Goal: Task Accomplishment & Management: Complete application form

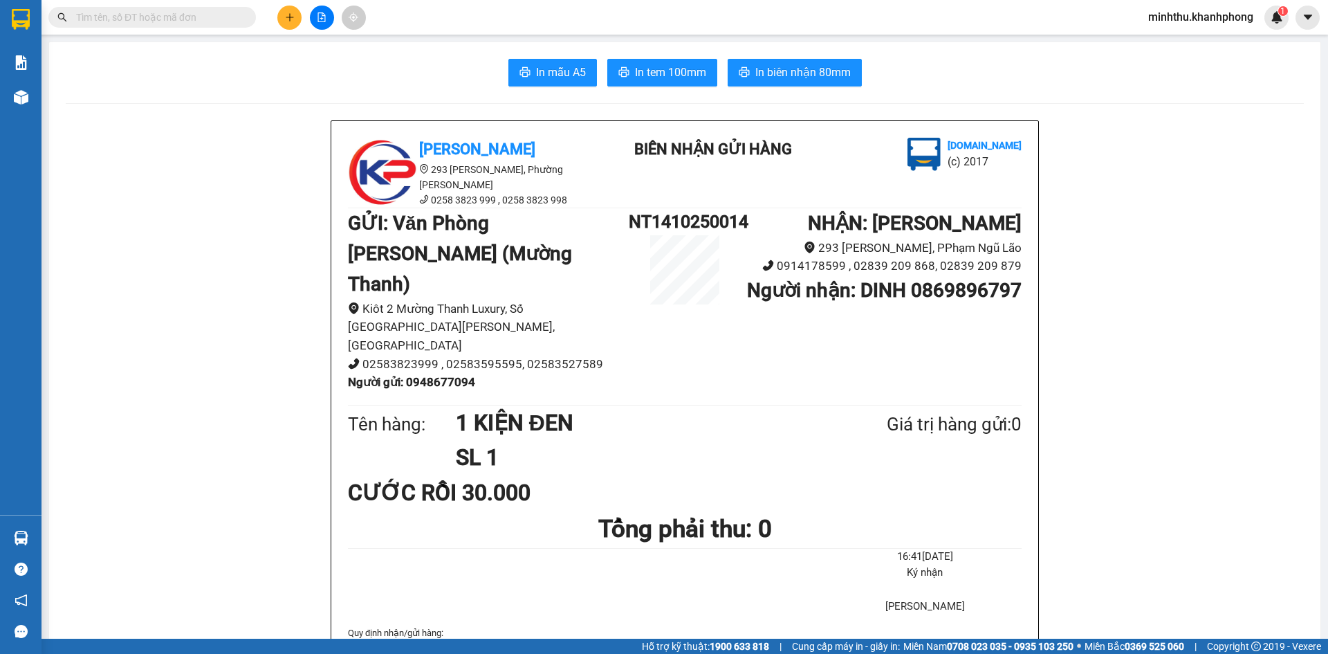
click at [293, 26] on button at bounding box center [289, 18] width 24 height 24
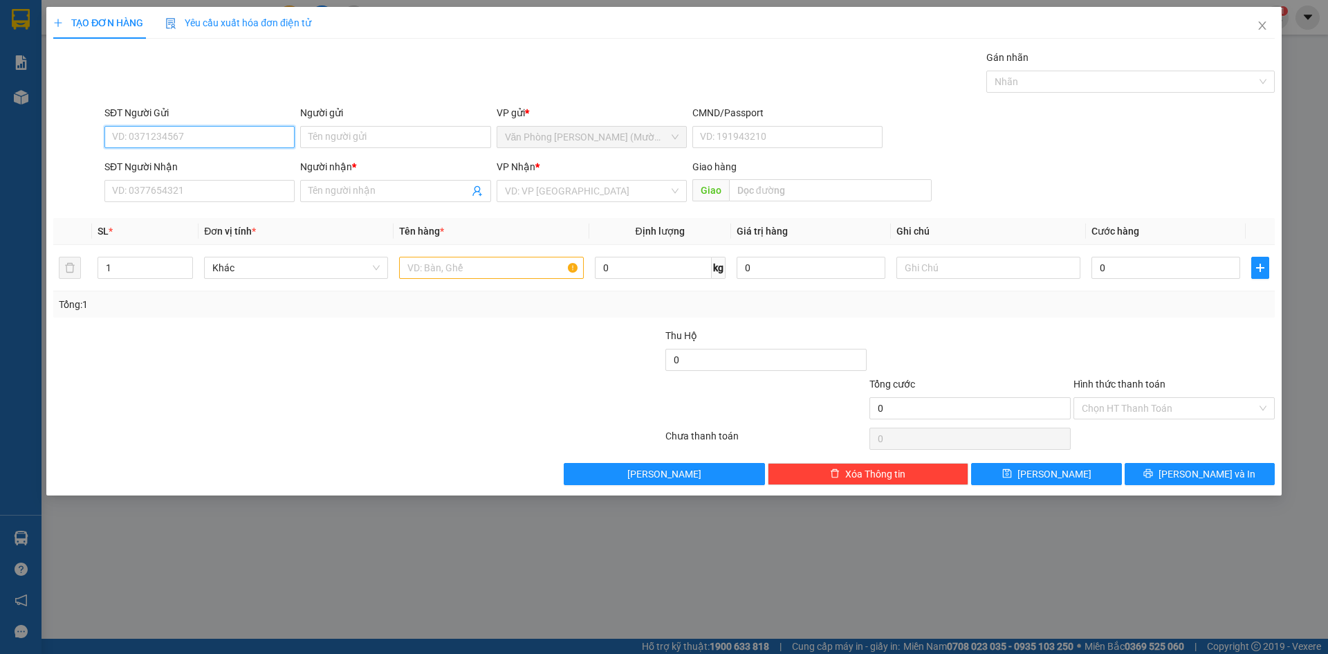
click at [186, 134] on input "SĐT Người Gửi" at bounding box center [199, 137] width 190 height 22
type input "08579651"
drag, startPoint x: 202, startPoint y: 177, endPoint x: 217, endPoint y: 167, distance: 17.9
click at [203, 176] on div "0857965125 0857965125 - TRÂN" at bounding box center [199, 165] width 190 height 28
click at [217, 165] on div "SĐT Người Nhận" at bounding box center [199, 166] width 190 height 15
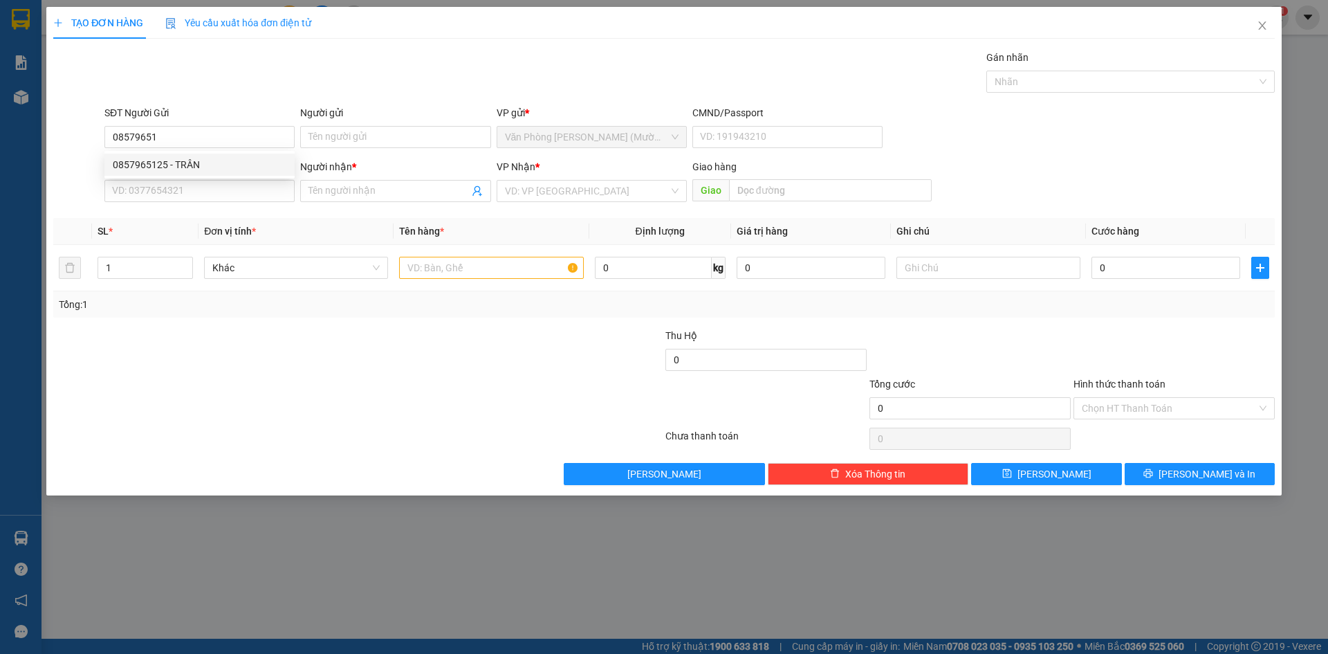
click at [217, 180] on input "SĐT Người Nhận" at bounding box center [199, 191] width 190 height 22
click at [208, 202] on div "SĐT Người Nhận VD: 0377654321" at bounding box center [199, 183] width 190 height 48
click at [214, 187] on input "SĐT Người Nhận" at bounding box center [199, 191] width 190 height 22
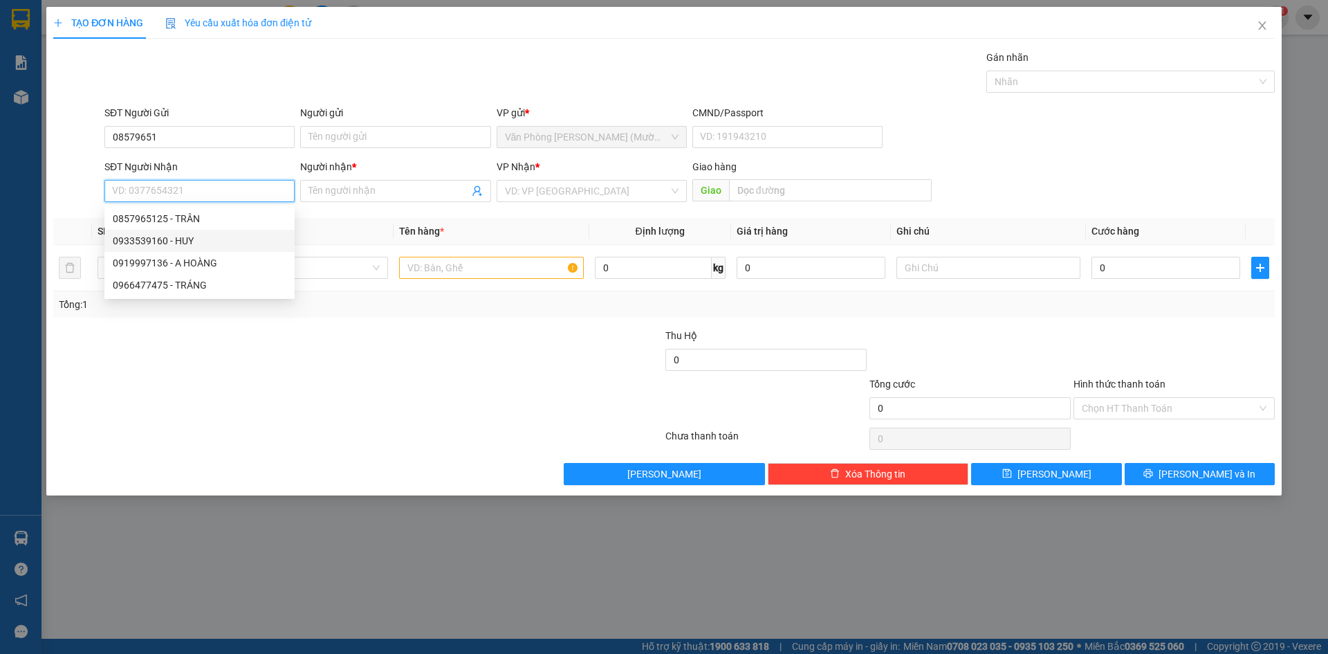
click at [199, 240] on div "0933539160 - HUY" at bounding box center [200, 240] width 174 height 15
type input "0933539160"
type input "HUY"
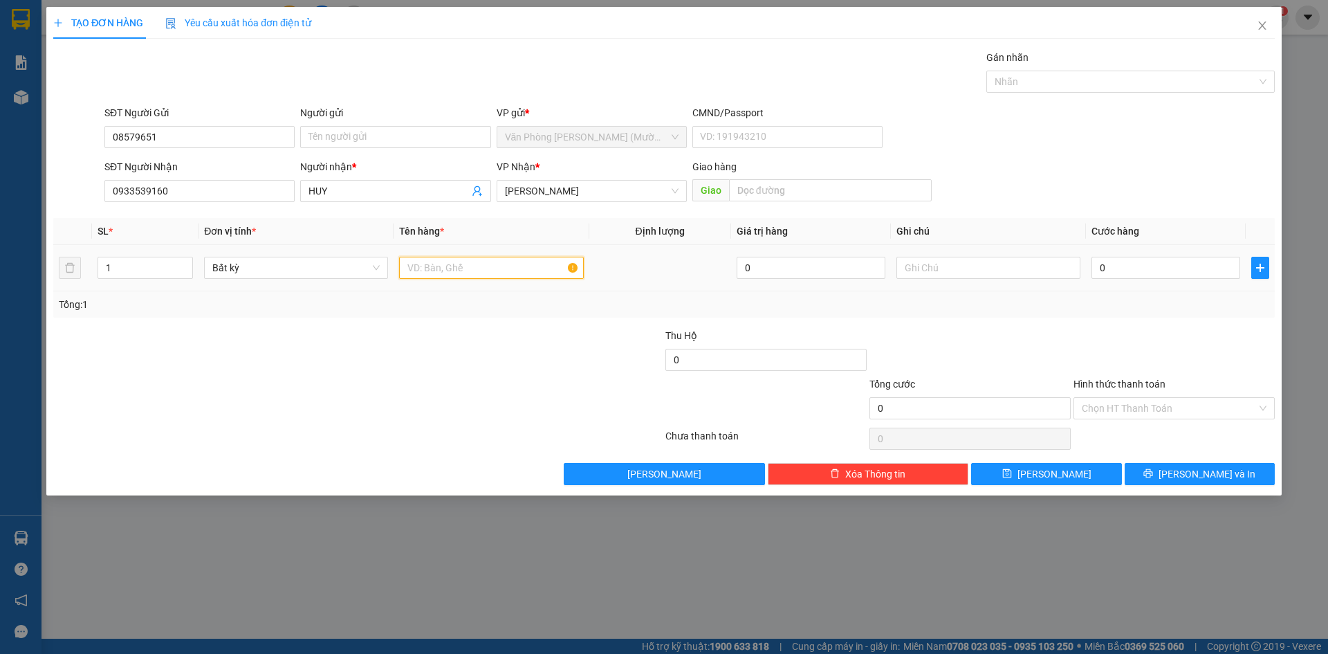
click at [425, 270] on input "text" at bounding box center [491, 268] width 184 height 22
type input "1 TX"
drag, startPoint x: 1130, startPoint y: 222, endPoint x: 1127, endPoint y: 244, distance: 21.6
click at [1128, 228] on th "Cước hàng" at bounding box center [1166, 231] width 160 height 27
click at [1125, 268] on input "0" at bounding box center [1166, 268] width 149 height 22
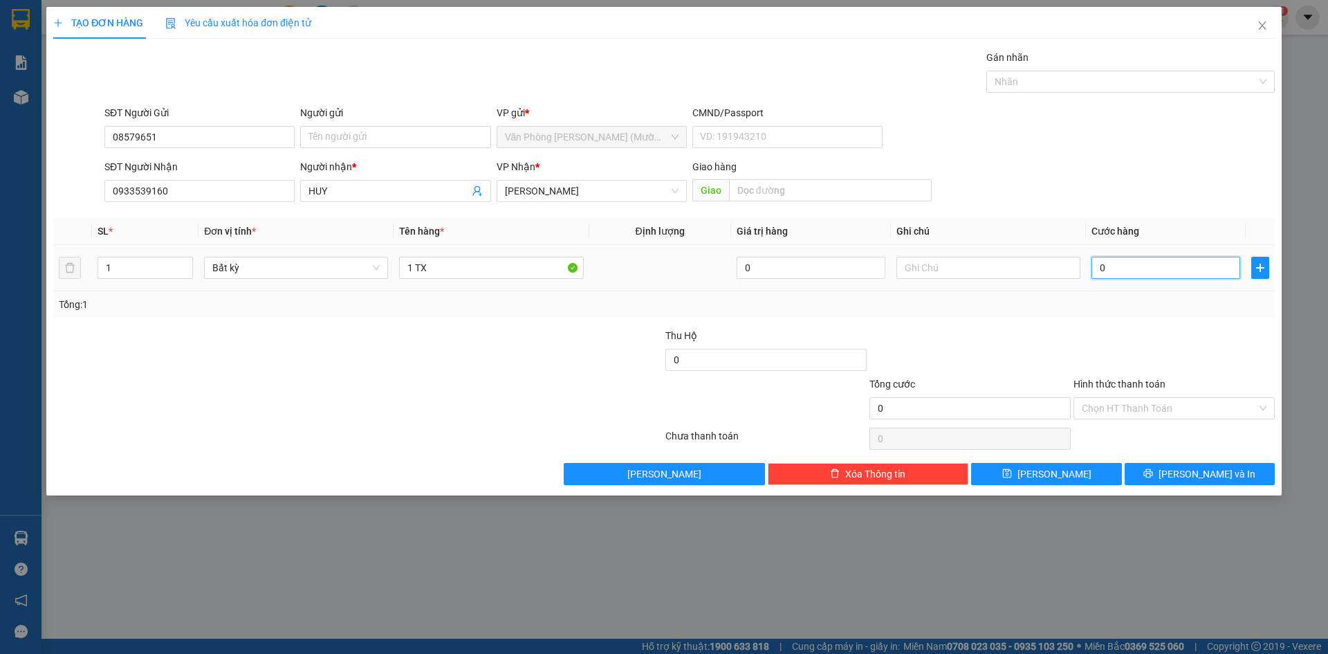
type input "5"
type input "50"
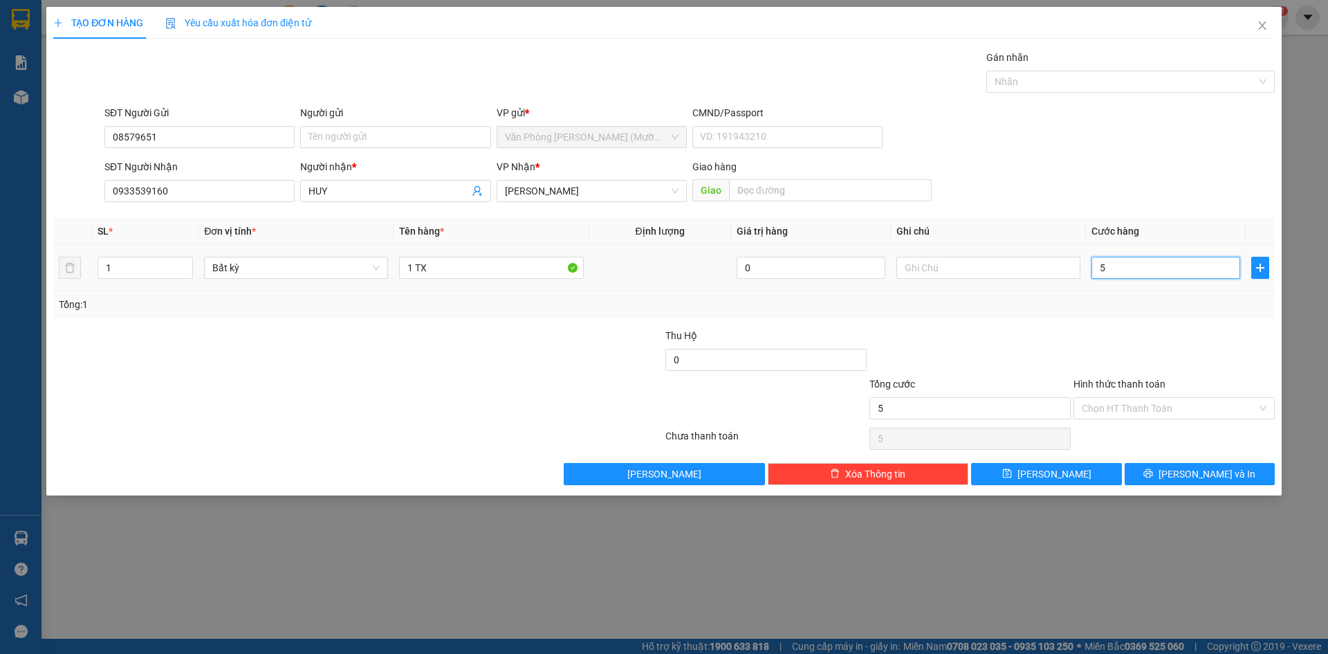
type input "50"
type input "50.000"
click at [1159, 488] on div "TẠO ĐƠN HÀNG Yêu cầu xuất hóa đơn điện tử Transit Pickup Surcharge Ids Transit …" at bounding box center [664, 251] width 1236 height 488
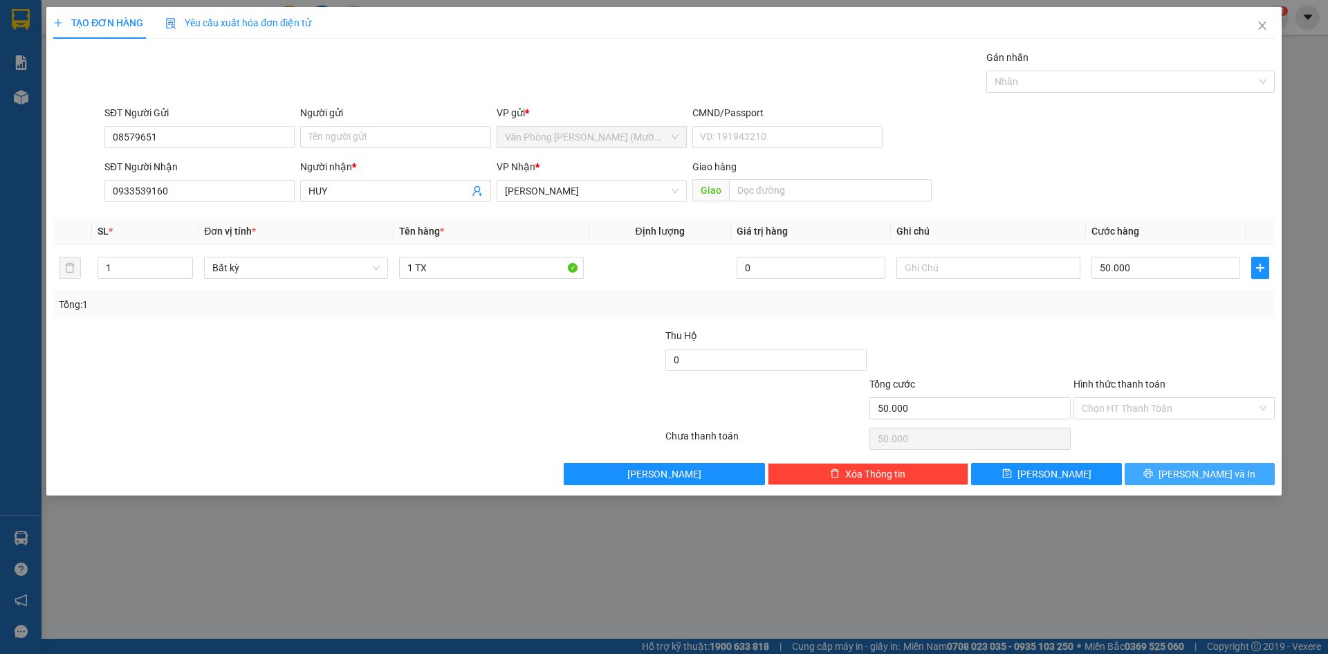
click at [1169, 478] on button "[PERSON_NAME] và In" at bounding box center [1200, 474] width 150 height 22
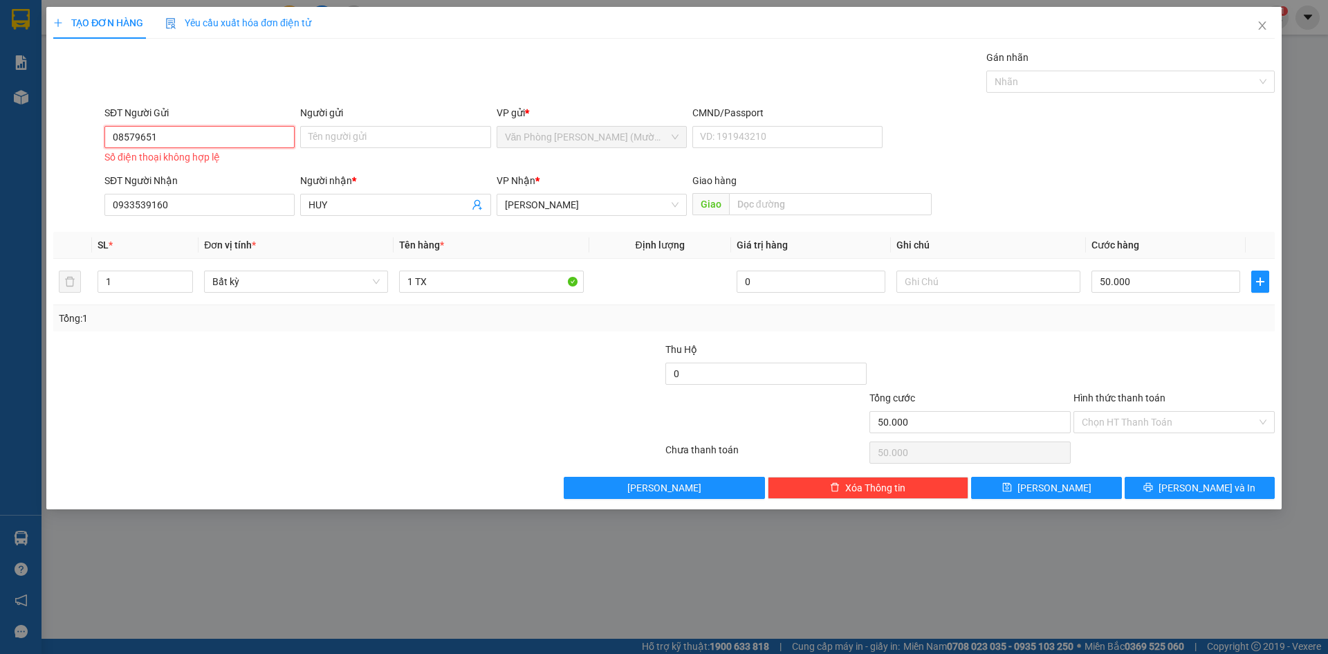
click at [270, 145] on input "08579651" at bounding box center [199, 137] width 190 height 22
click at [208, 170] on div "0857965125 - TRÂN" at bounding box center [200, 164] width 174 height 15
type input "0857965125"
type input "TRÂN"
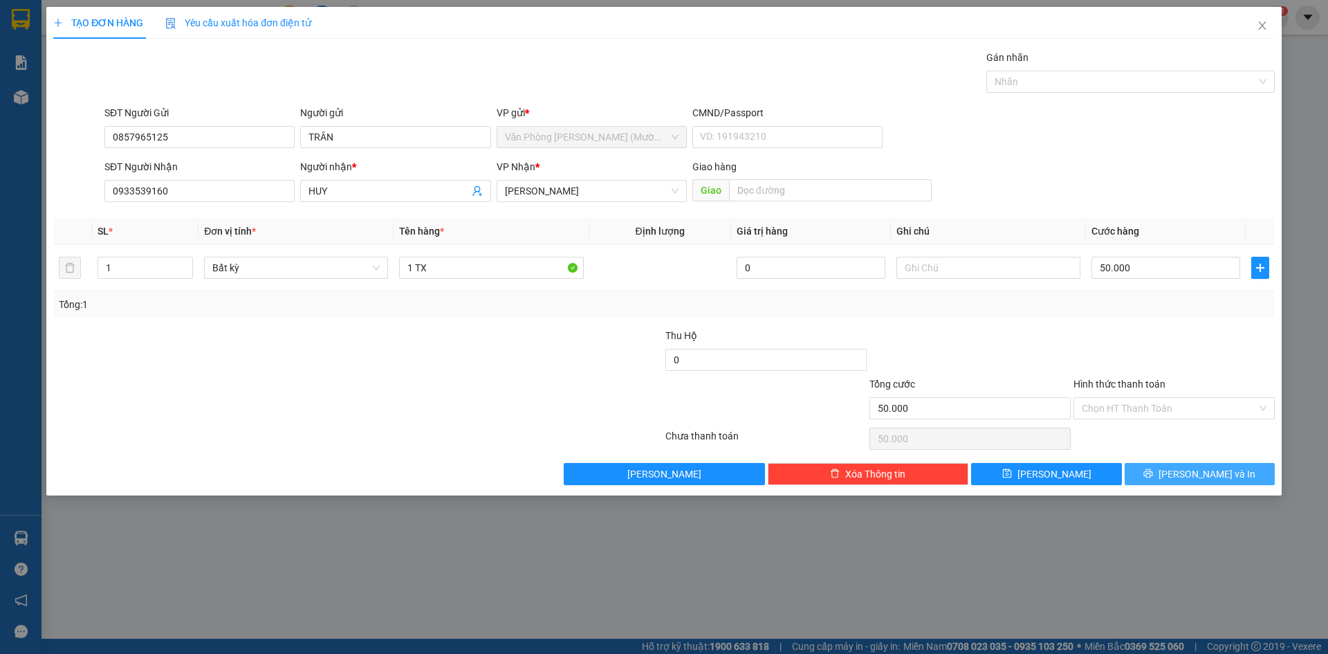
click at [1172, 481] on button "[PERSON_NAME] và In" at bounding box center [1200, 474] width 150 height 22
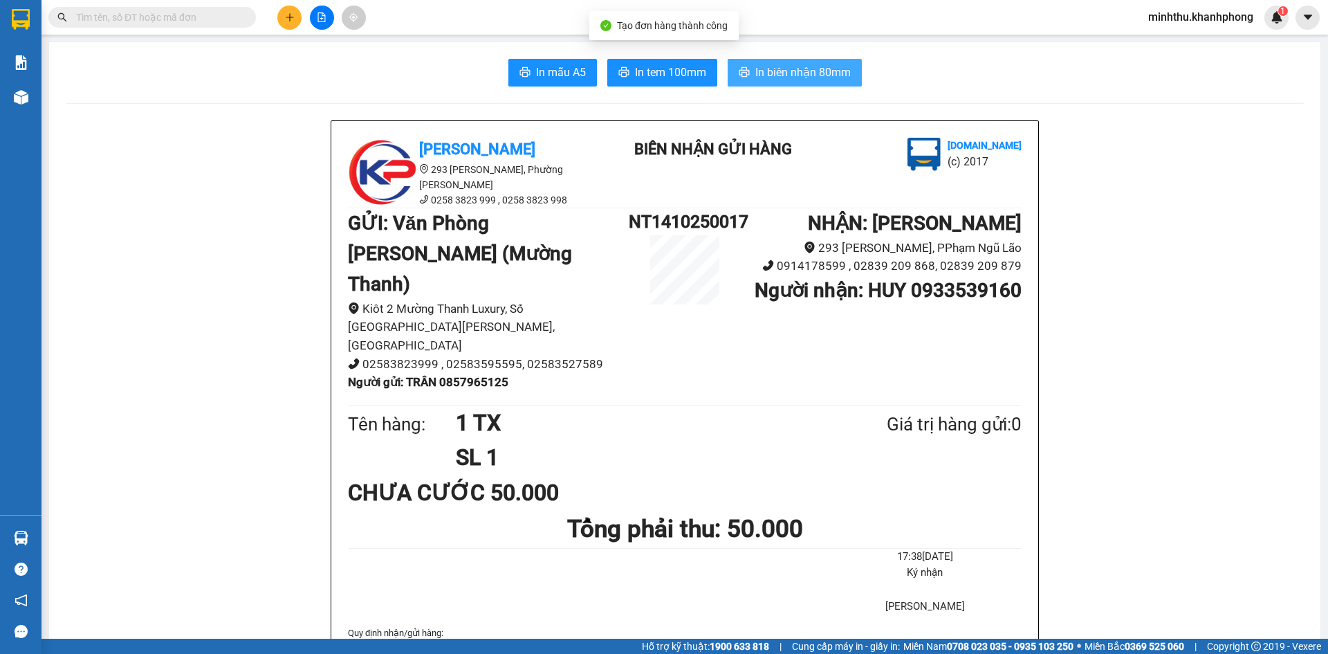
click at [796, 75] on span "In biên nhận 80mm" at bounding box center [802, 72] width 95 height 17
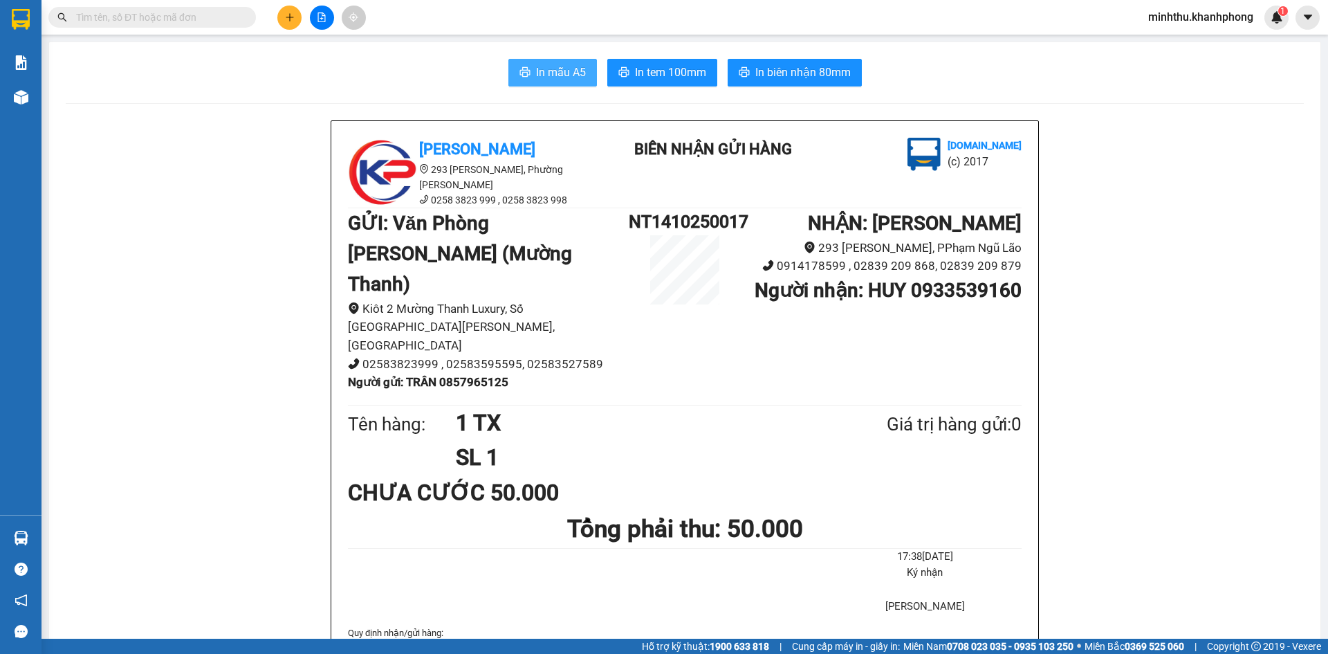
drag, startPoint x: 555, startPoint y: 68, endPoint x: 568, endPoint y: 63, distance: 14.3
click at [555, 67] on span "In mẫu A5" at bounding box center [561, 72] width 50 height 17
click at [290, 17] on icon "plus" at bounding box center [290, 17] width 8 height 1
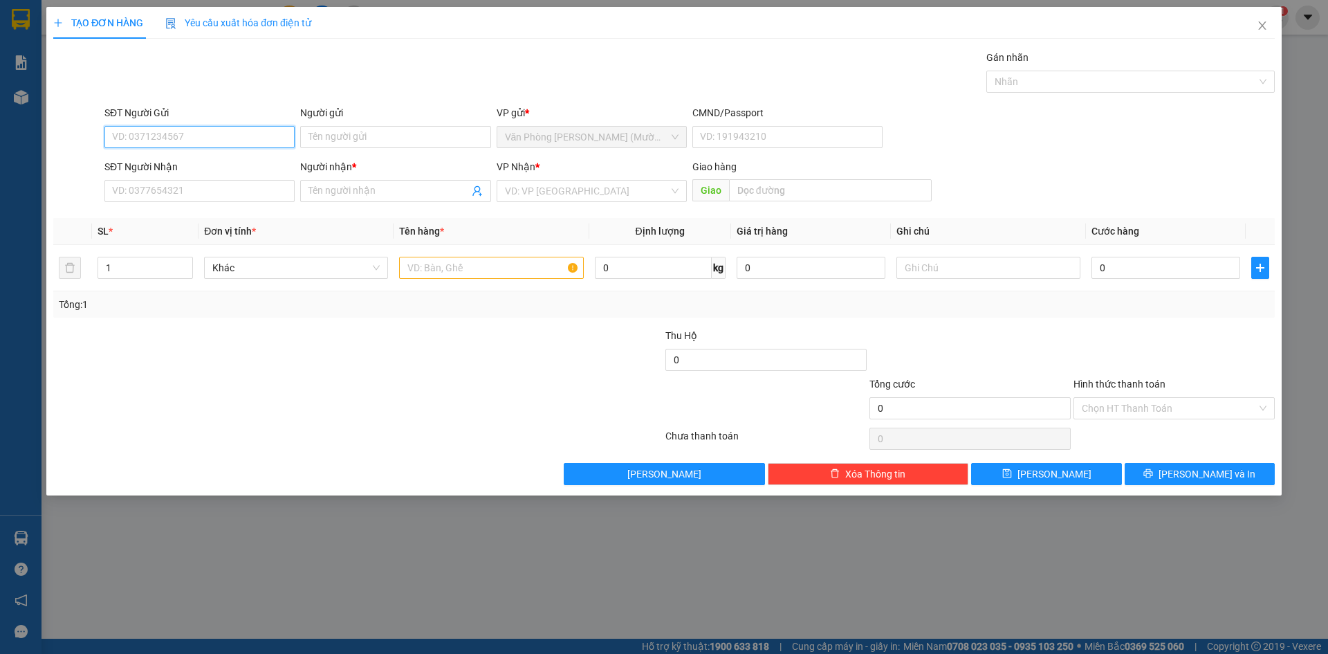
click at [216, 140] on input "SĐT Người Gửi" at bounding box center [199, 137] width 190 height 22
type input "0782545177"
click at [224, 167] on div "0782545177 - SƠN" at bounding box center [200, 164] width 174 height 15
type input "SƠN"
type input "0782545177"
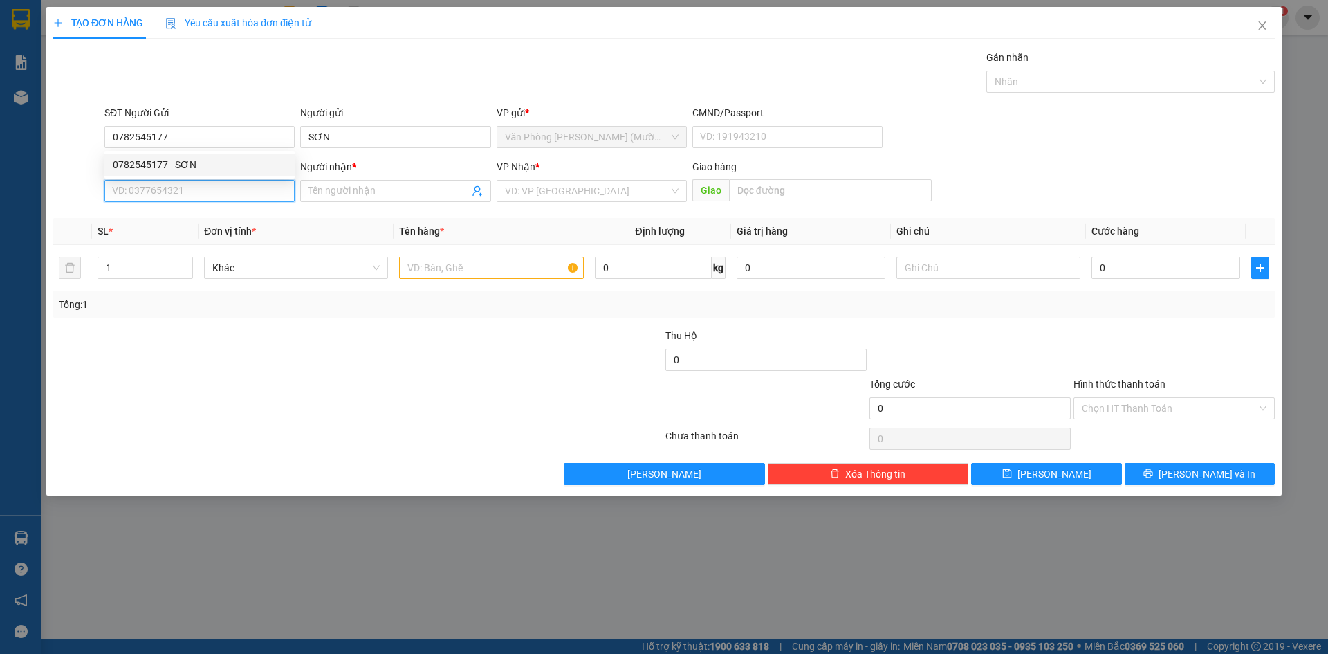
click at [215, 192] on input "SĐT Người Nhận" at bounding box center [199, 191] width 190 height 22
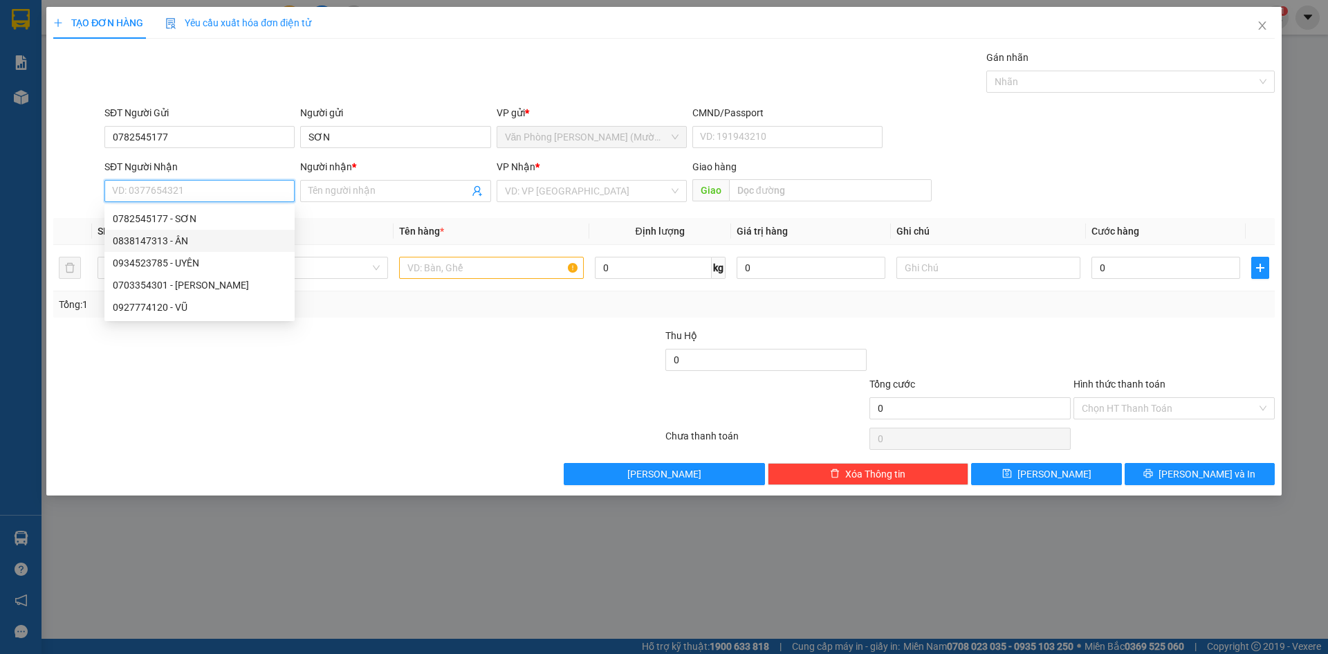
click at [179, 239] on div "0838147313 - ÂN" at bounding box center [200, 240] width 174 height 15
type input "0838147313"
type input "ÂN"
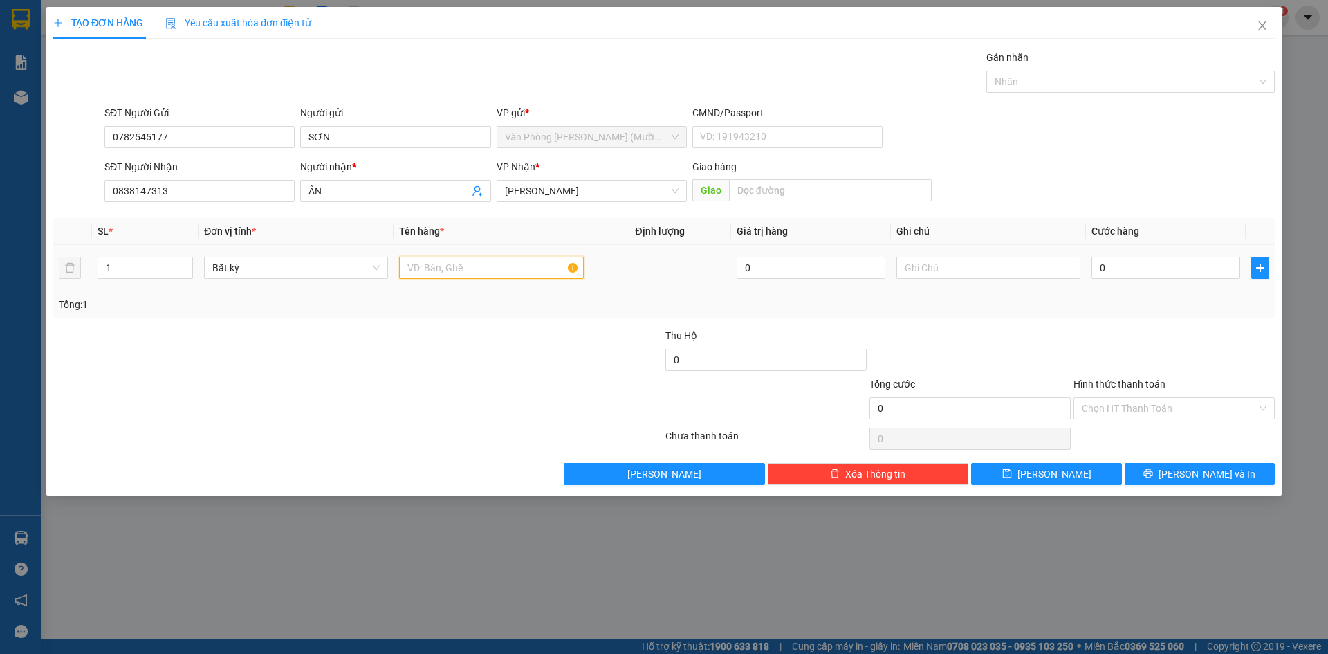
click at [461, 264] on input "text" at bounding box center [491, 268] width 184 height 22
type input "1 TX"
click at [1124, 267] on input "0" at bounding box center [1166, 268] width 149 height 22
type input "4"
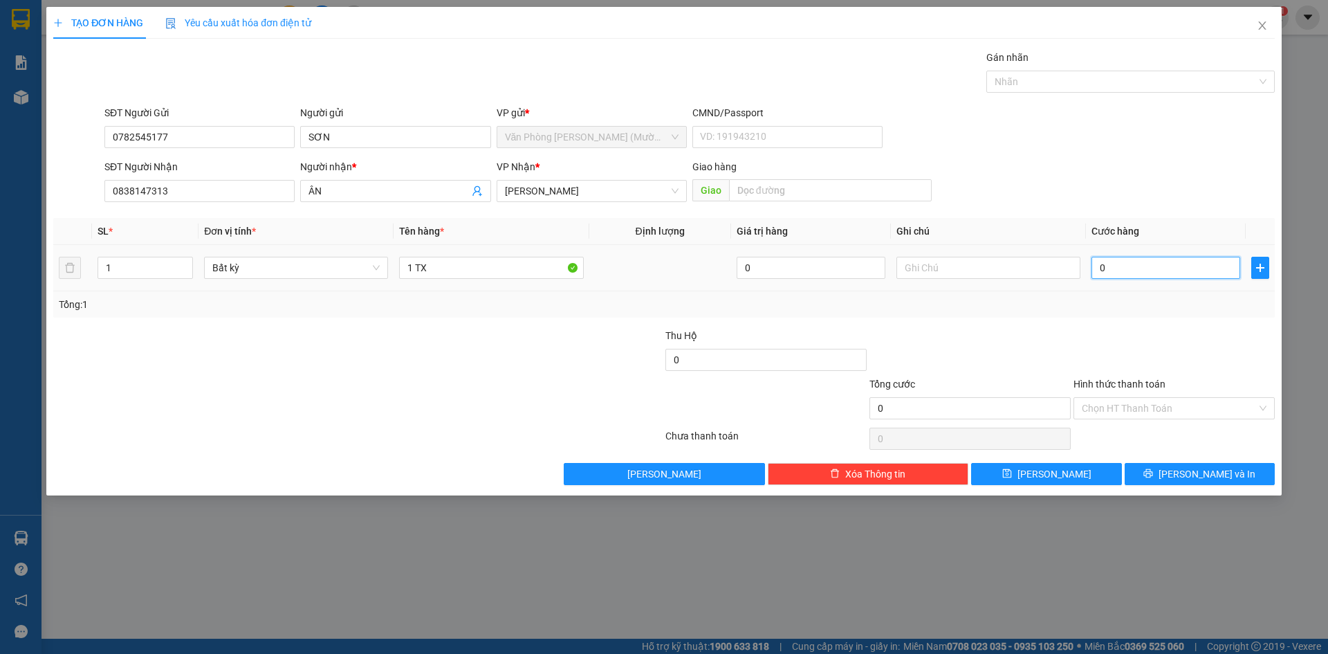
type input "4"
type input "40"
type input "40.000"
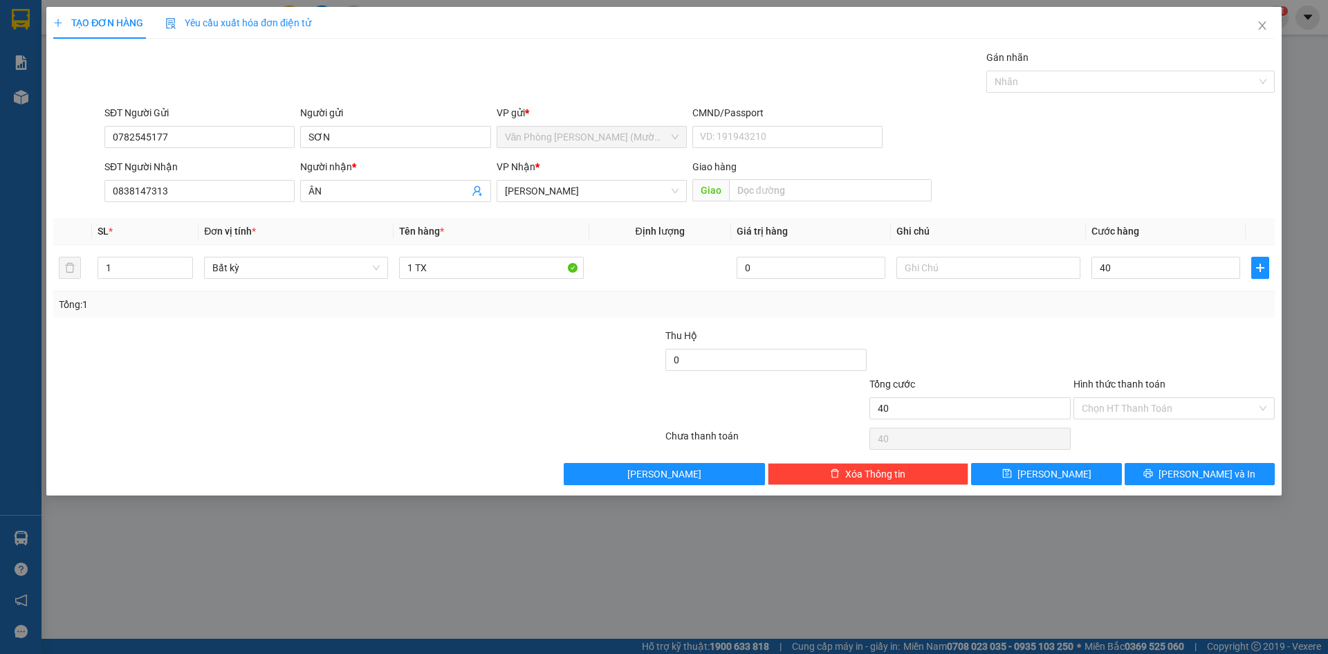
type input "40.000"
click at [1105, 331] on div at bounding box center [1174, 352] width 204 height 48
click at [1133, 413] on input "Hình thức thanh toán" at bounding box center [1169, 408] width 175 height 21
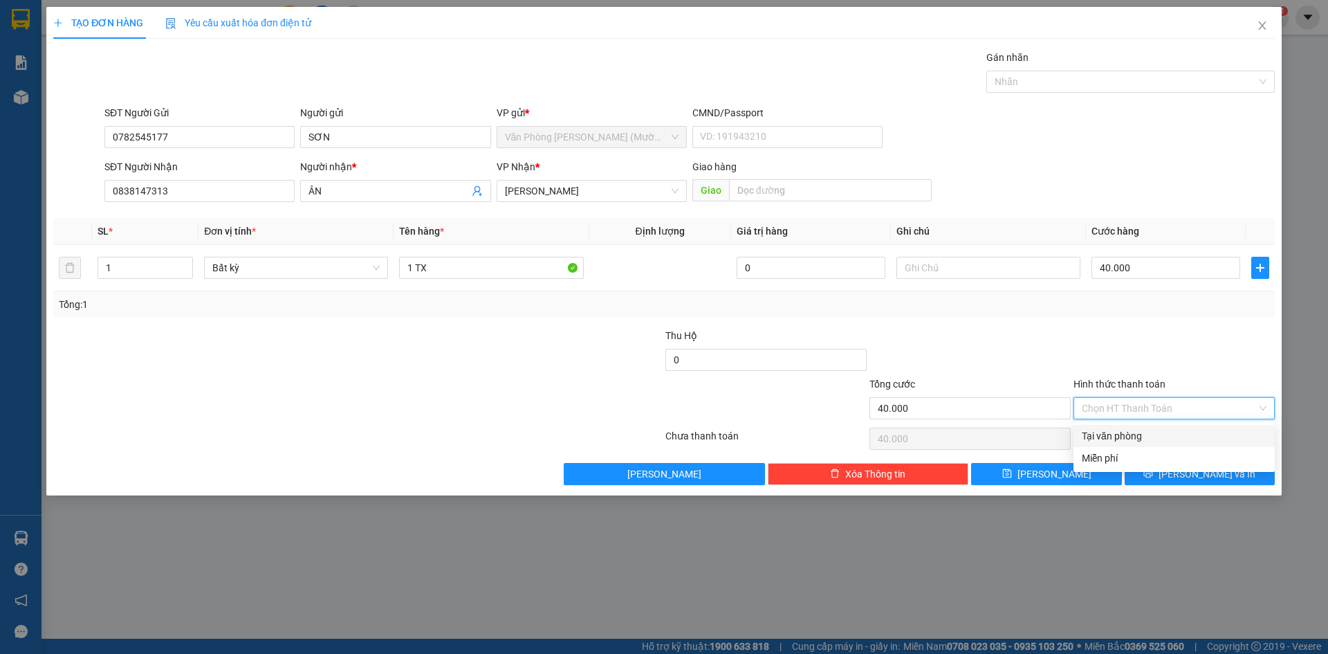
click at [1125, 440] on div "Tại văn phòng" at bounding box center [1174, 435] width 185 height 15
type input "0"
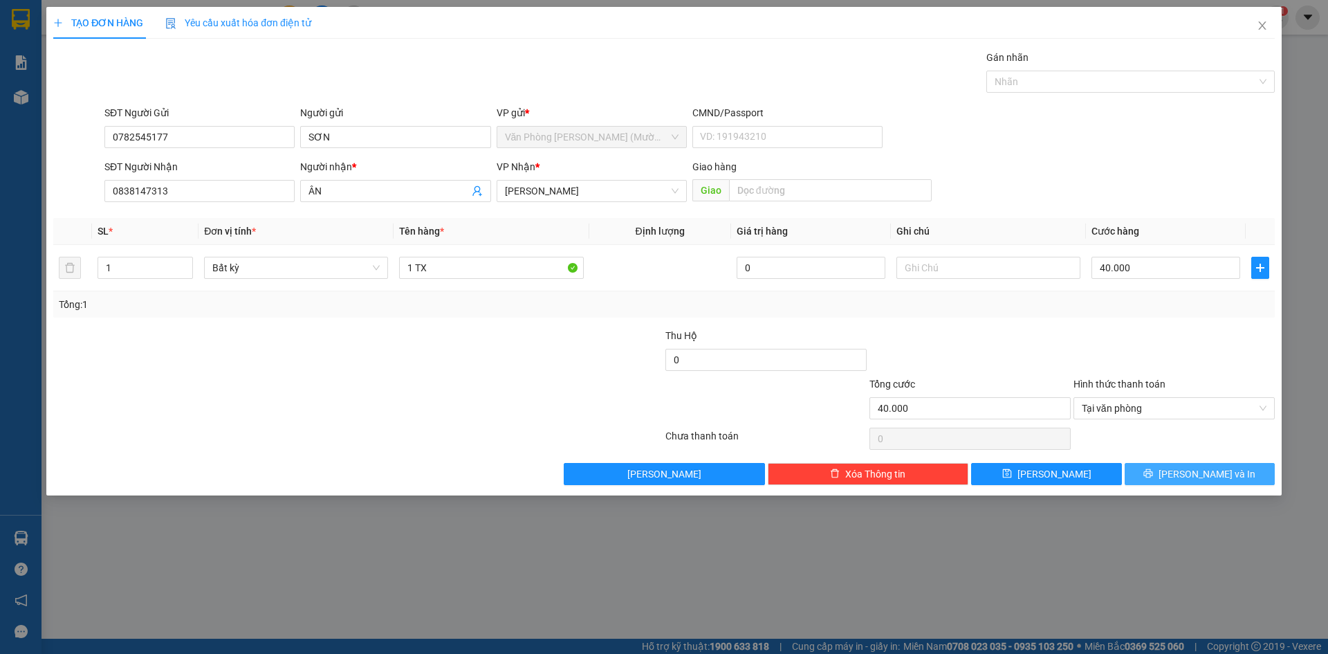
click at [1171, 467] on button "[PERSON_NAME] và In" at bounding box center [1200, 474] width 150 height 22
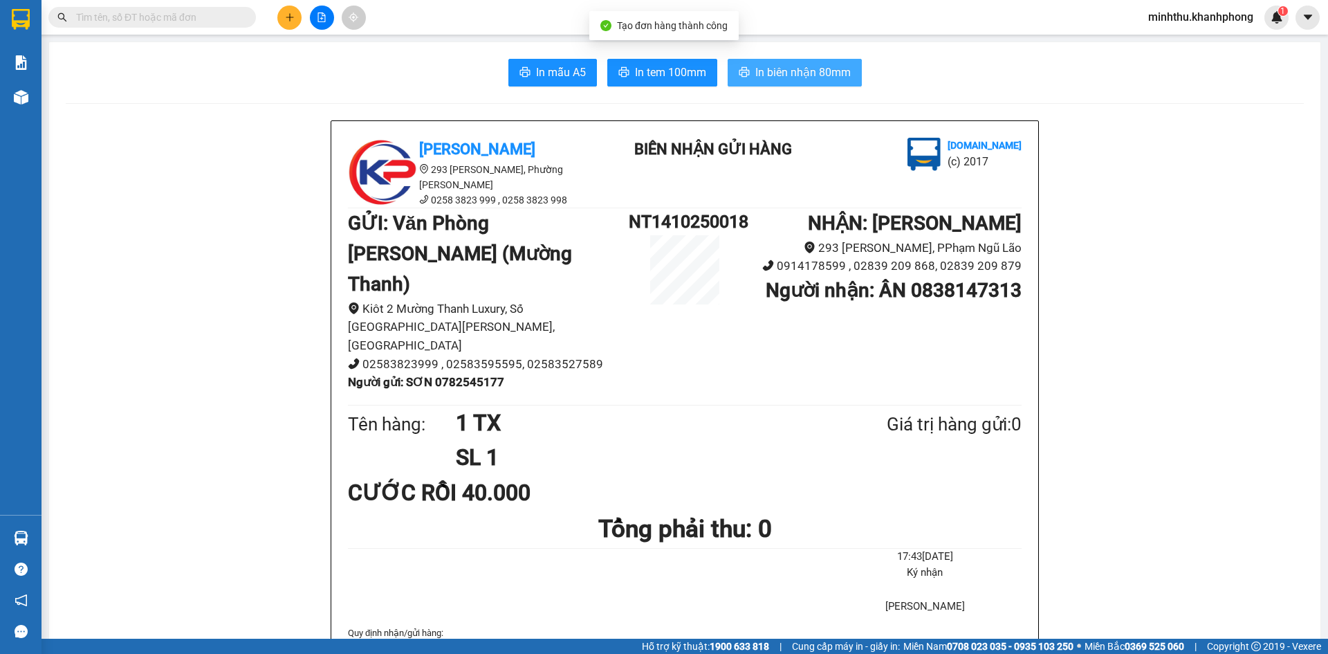
click at [806, 83] on button "In biên nhận 80mm" at bounding box center [795, 73] width 134 height 28
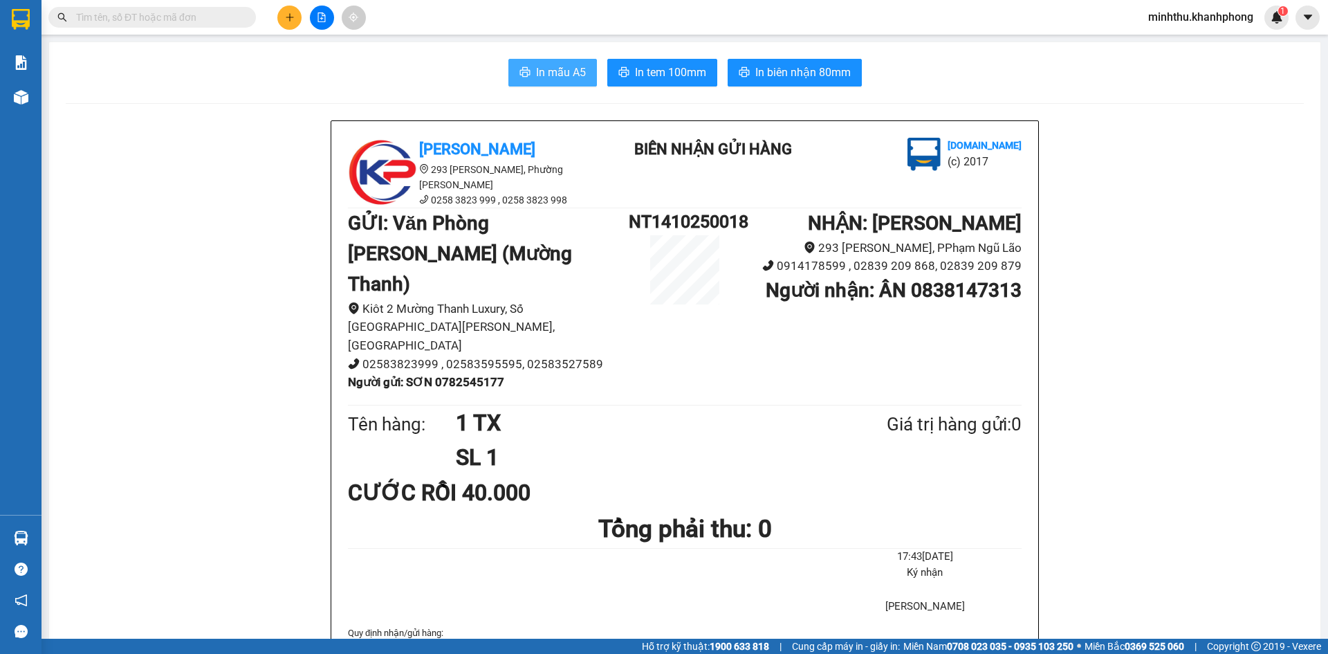
click at [523, 71] on icon "printer" at bounding box center [525, 71] width 11 height 11
